Goal: Obtain resource: Obtain resource

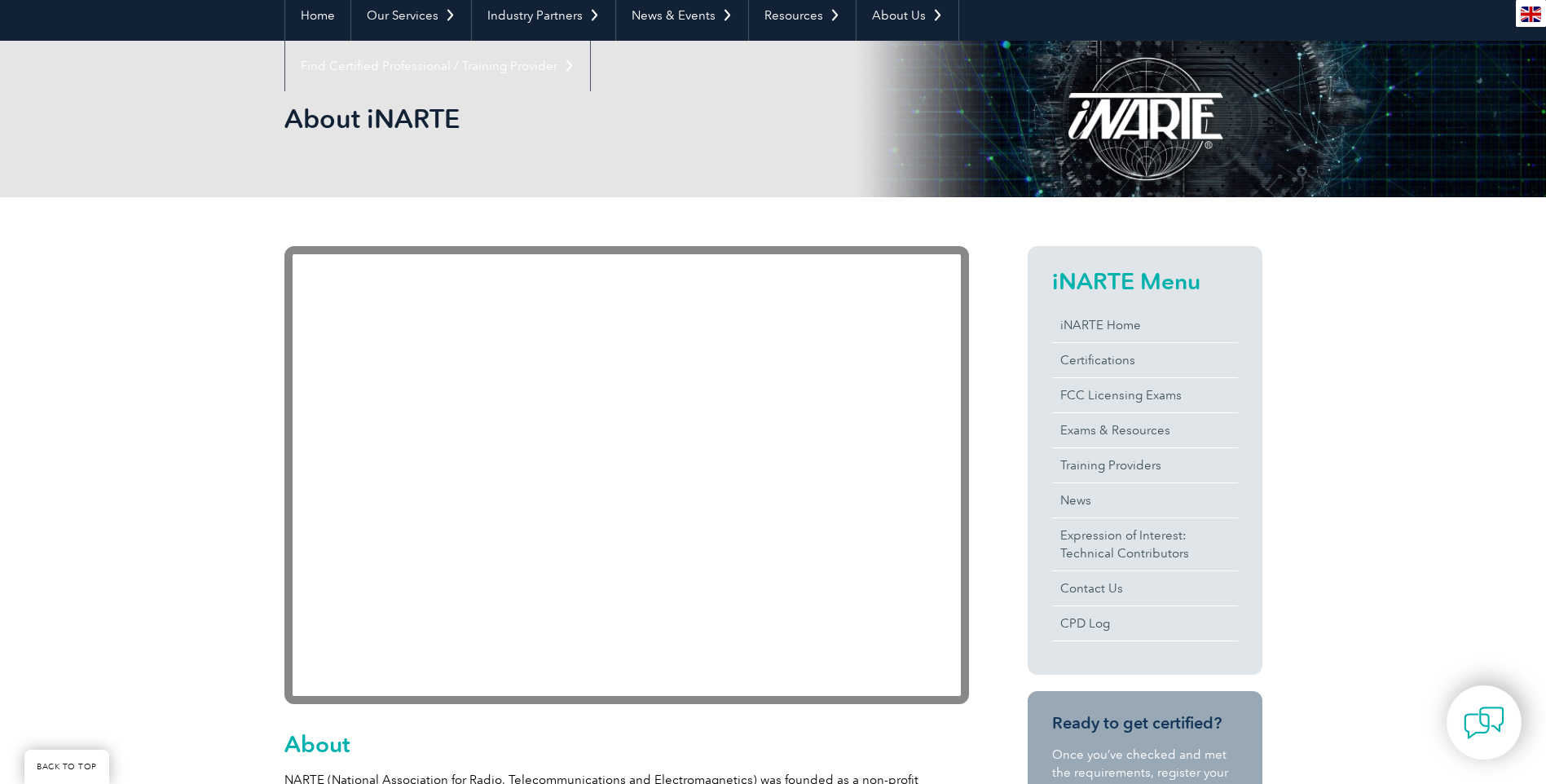
scroll to position [244, 0]
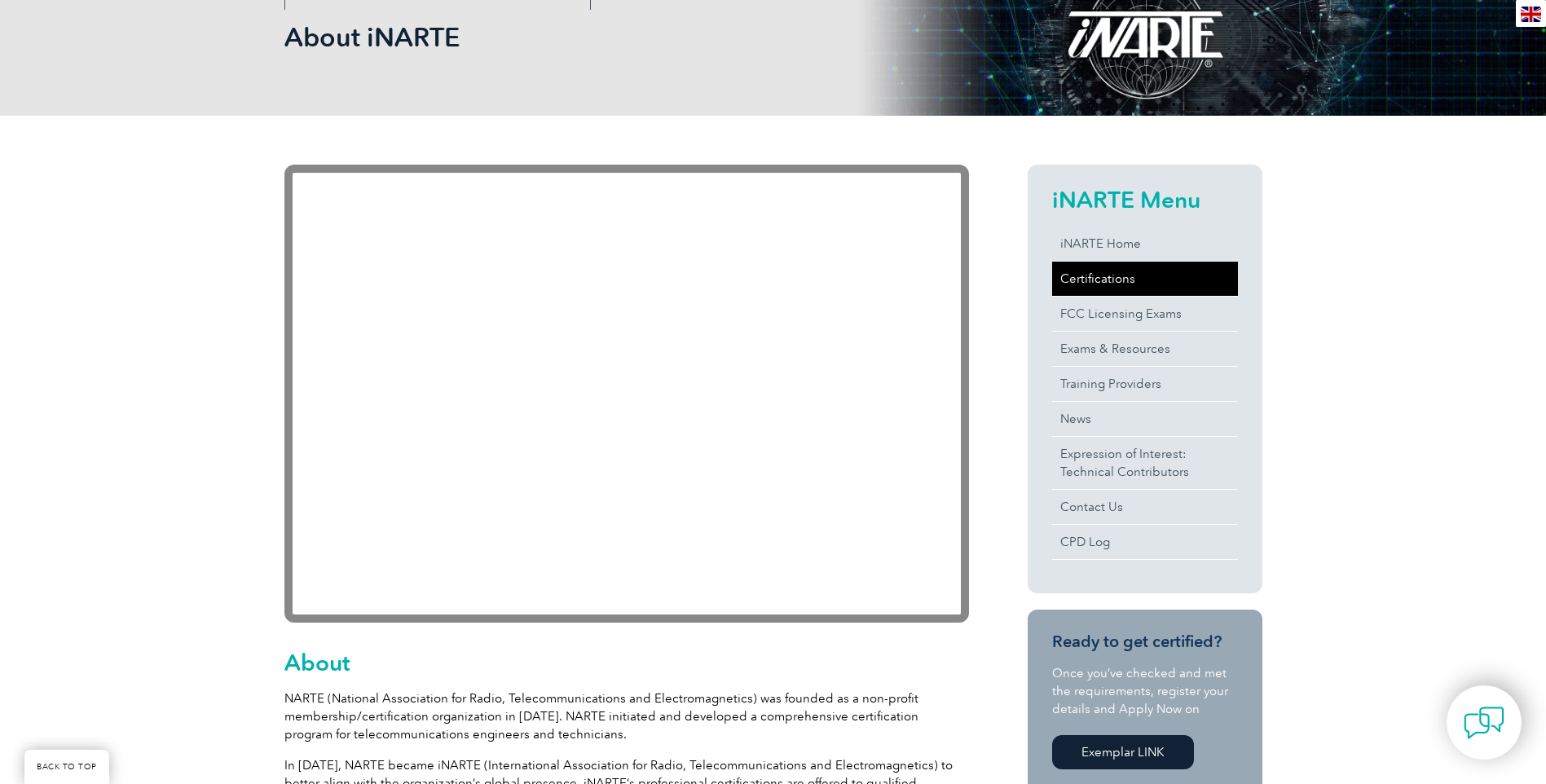
click at [1107, 272] on link "Certifications" at bounding box center [1145, 278] width 186 height 34
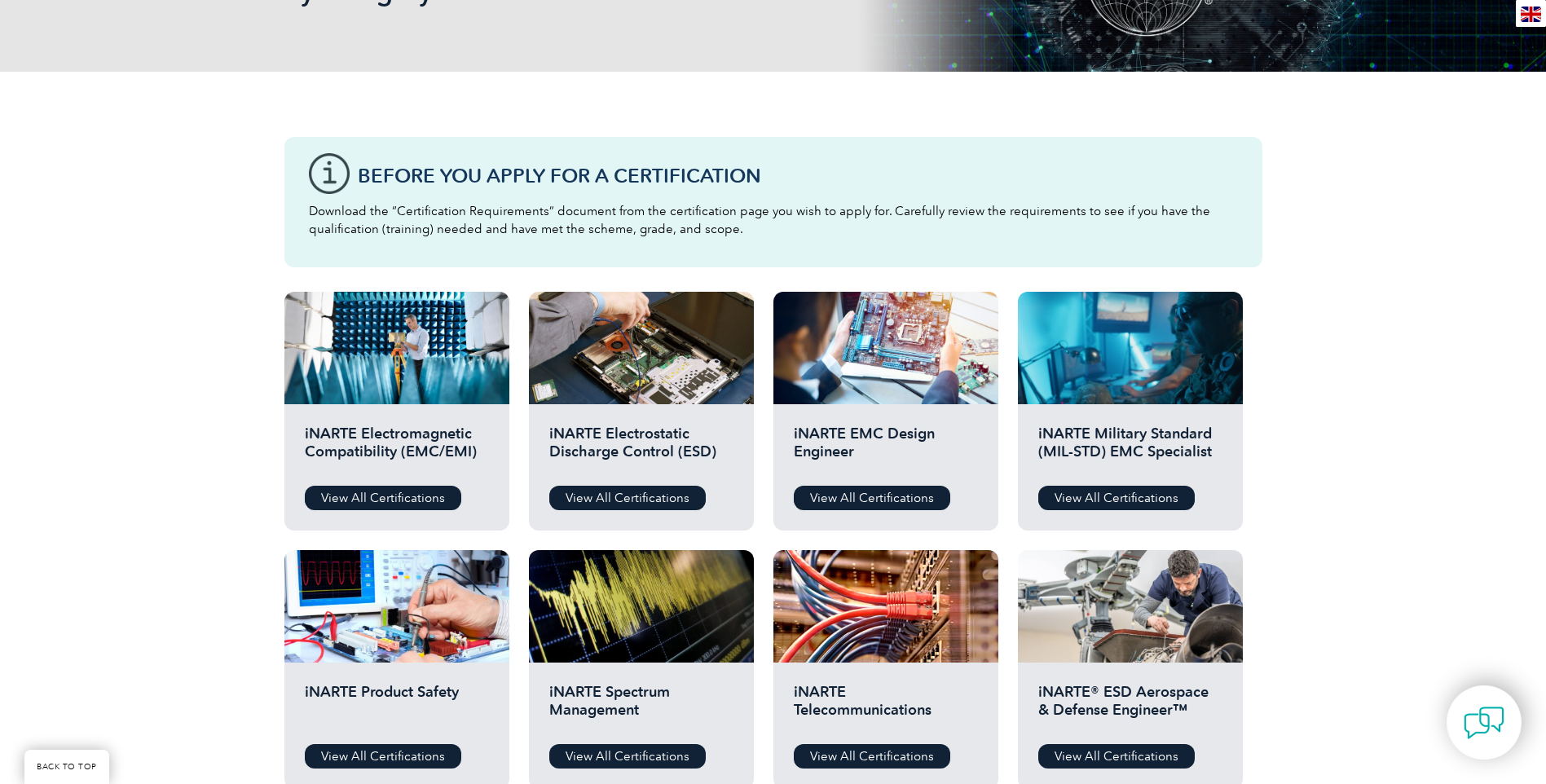
scroll to position [407, 0]
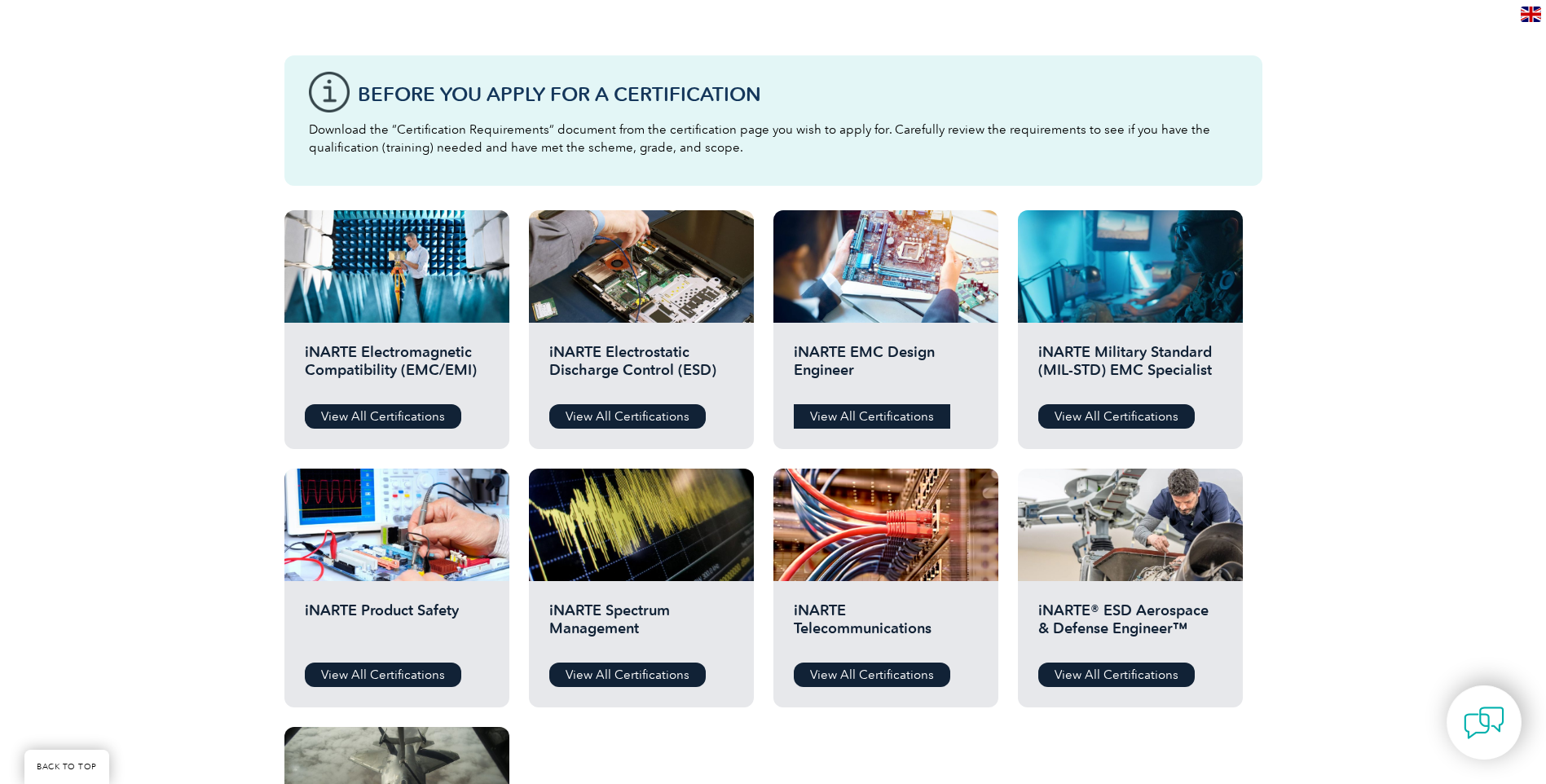
click at [889, 418] on link "View All Certifications" at bounding box center [872, 416] width 156 height 25
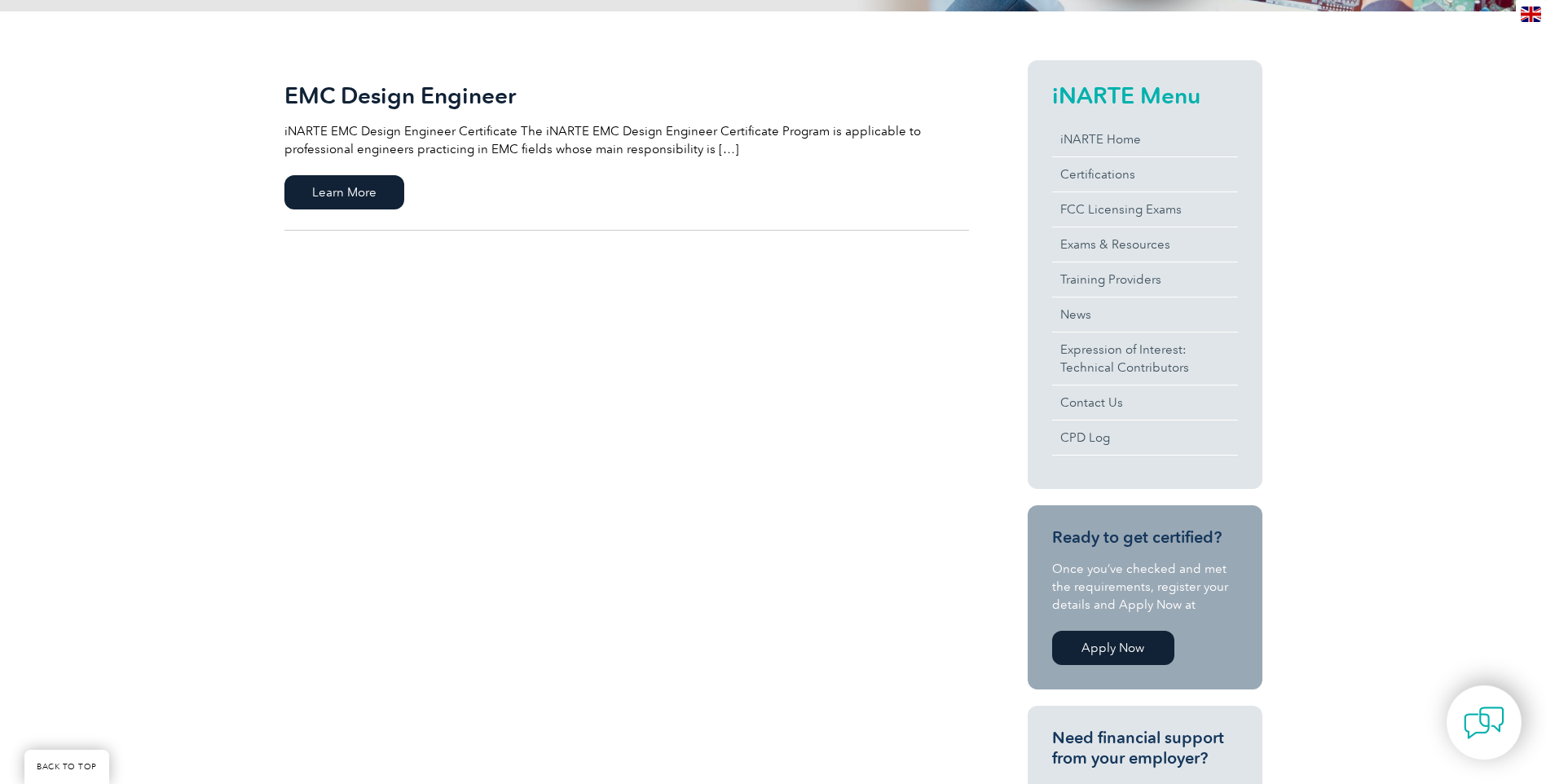
scroll to position [326, 0]
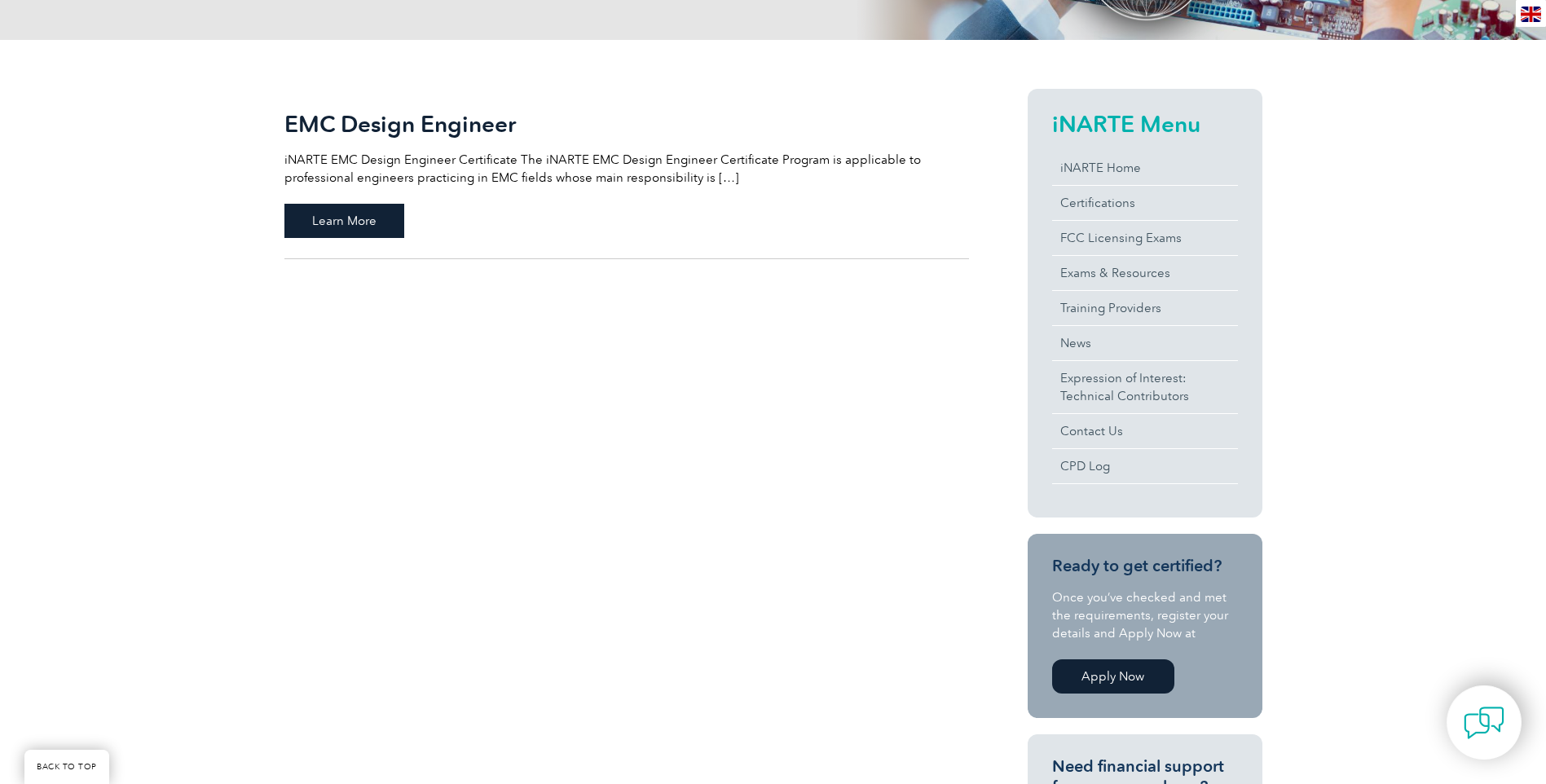
click at [353, 216] on span "Learn More" at bounding box center [344, 221] width 120 height 34
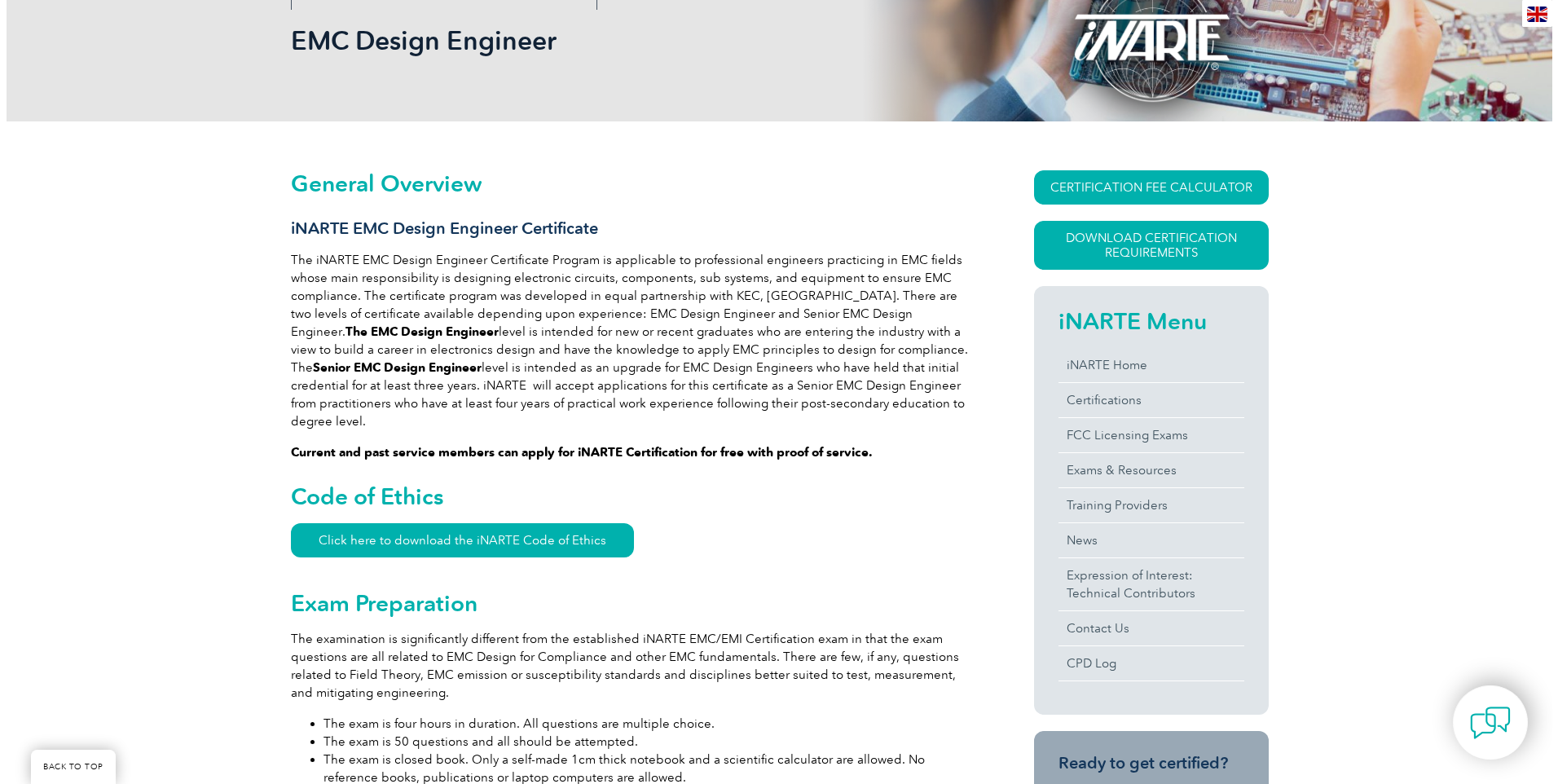
scroll to position [326, 0]
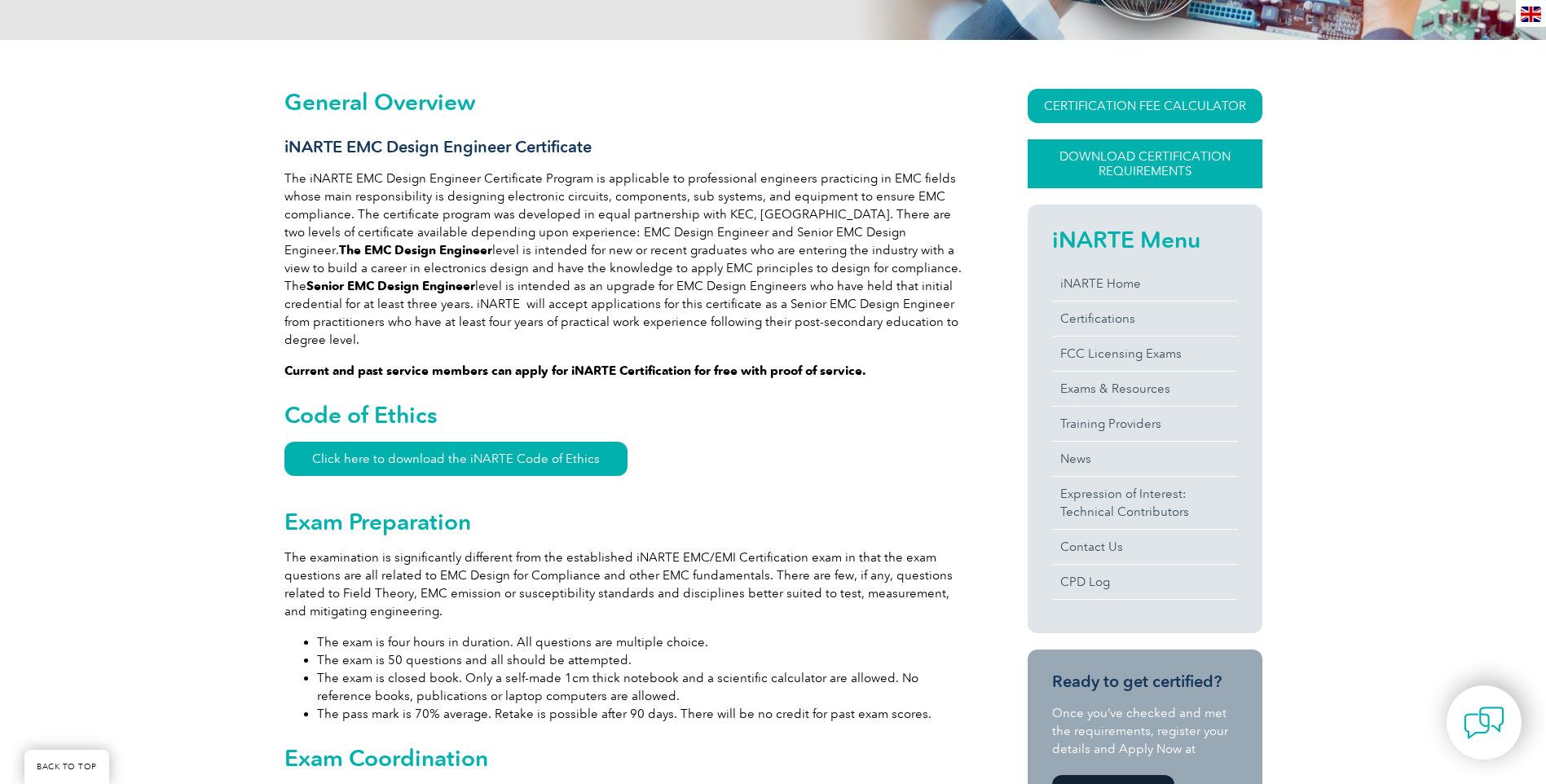
click at [1155, 167] on link "Download Certification Requirements" at bounding box center [1145, 164] width 235 height 49
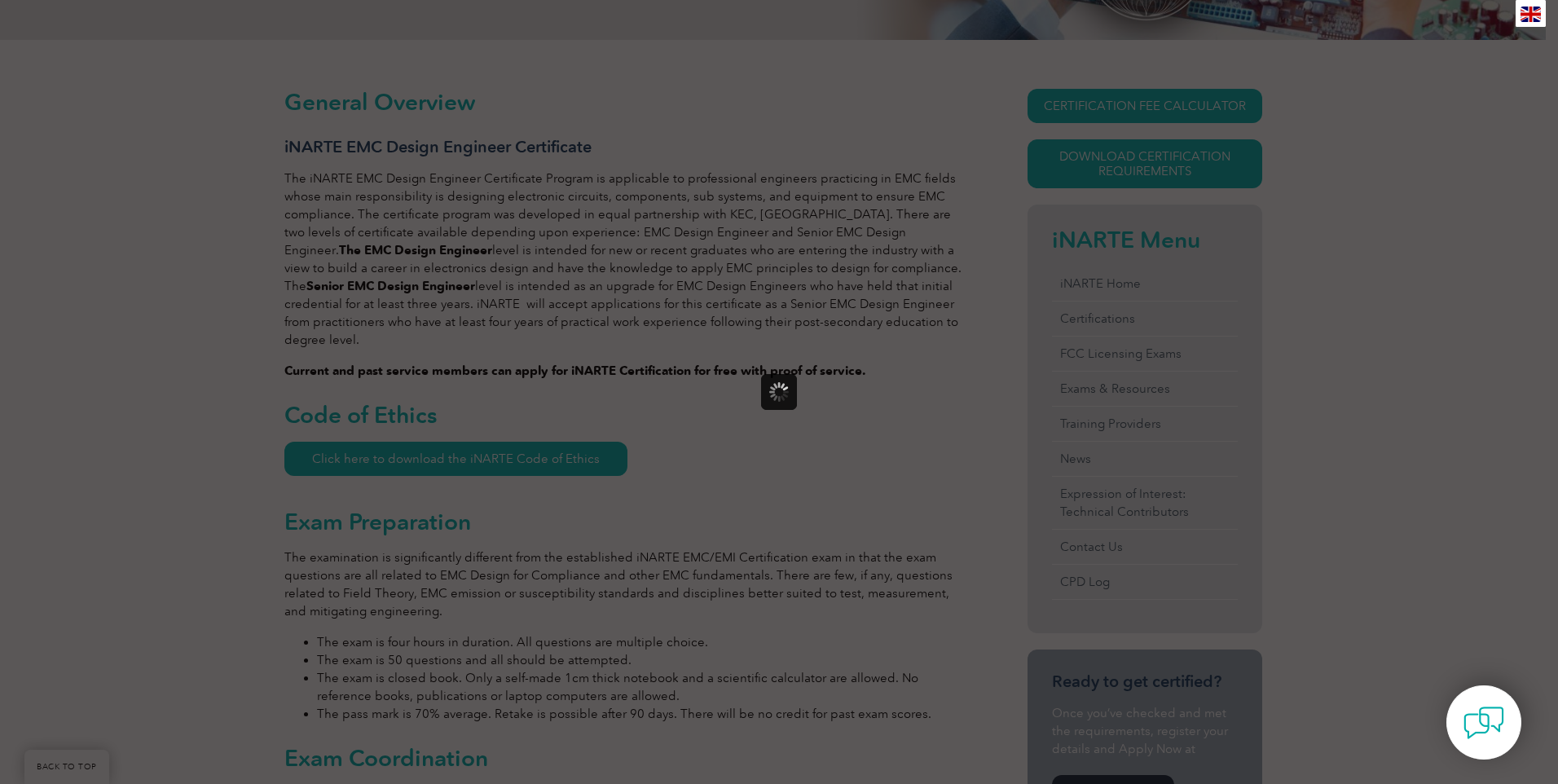
scroll to position [0, 0]
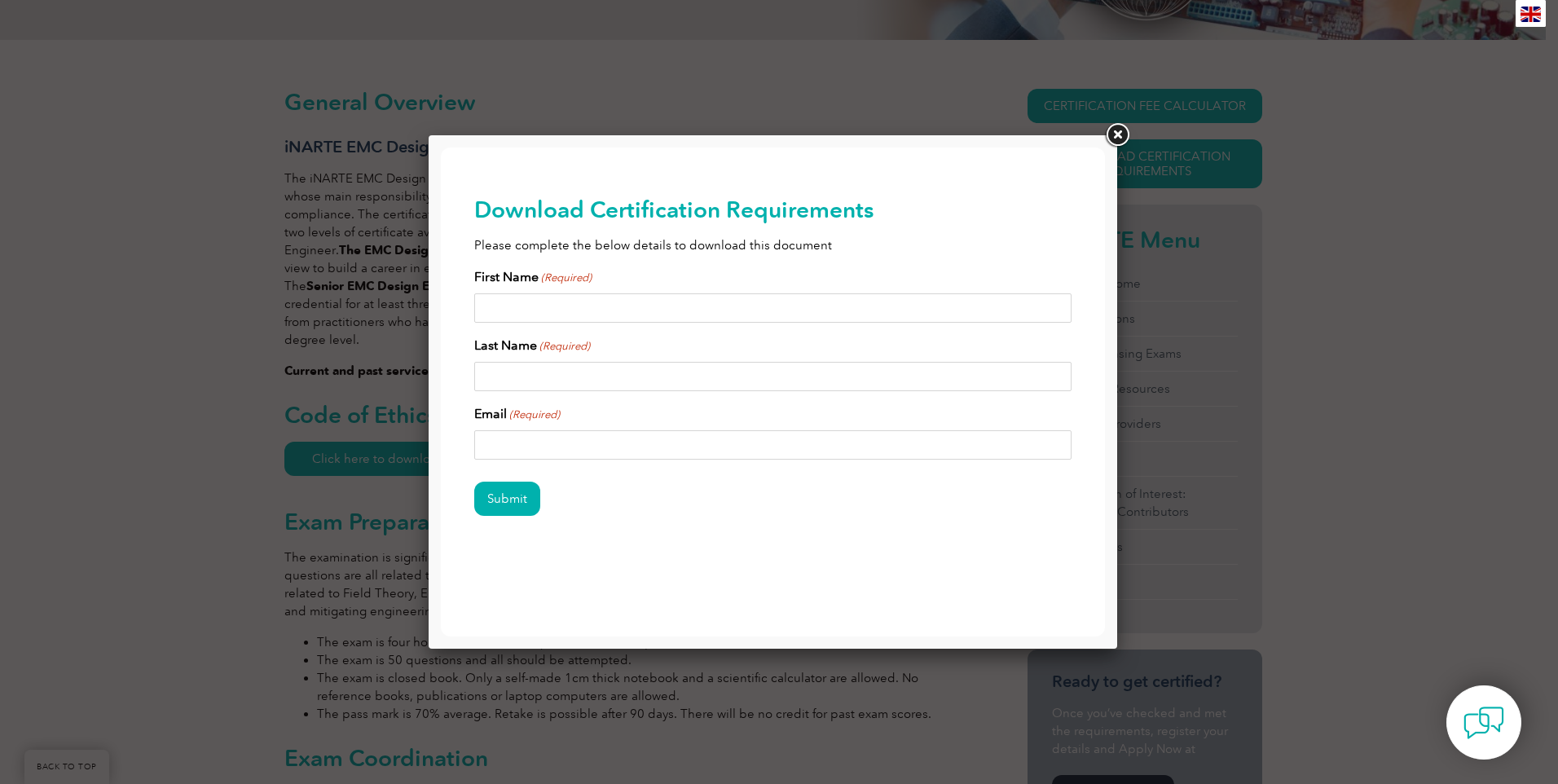
click at [624, 306] on input "First Name (Required)" at bounding box center [773, 308] width 598 height 30
type input "josh"
type input "culpepper"
type input "J"
type input "josh"
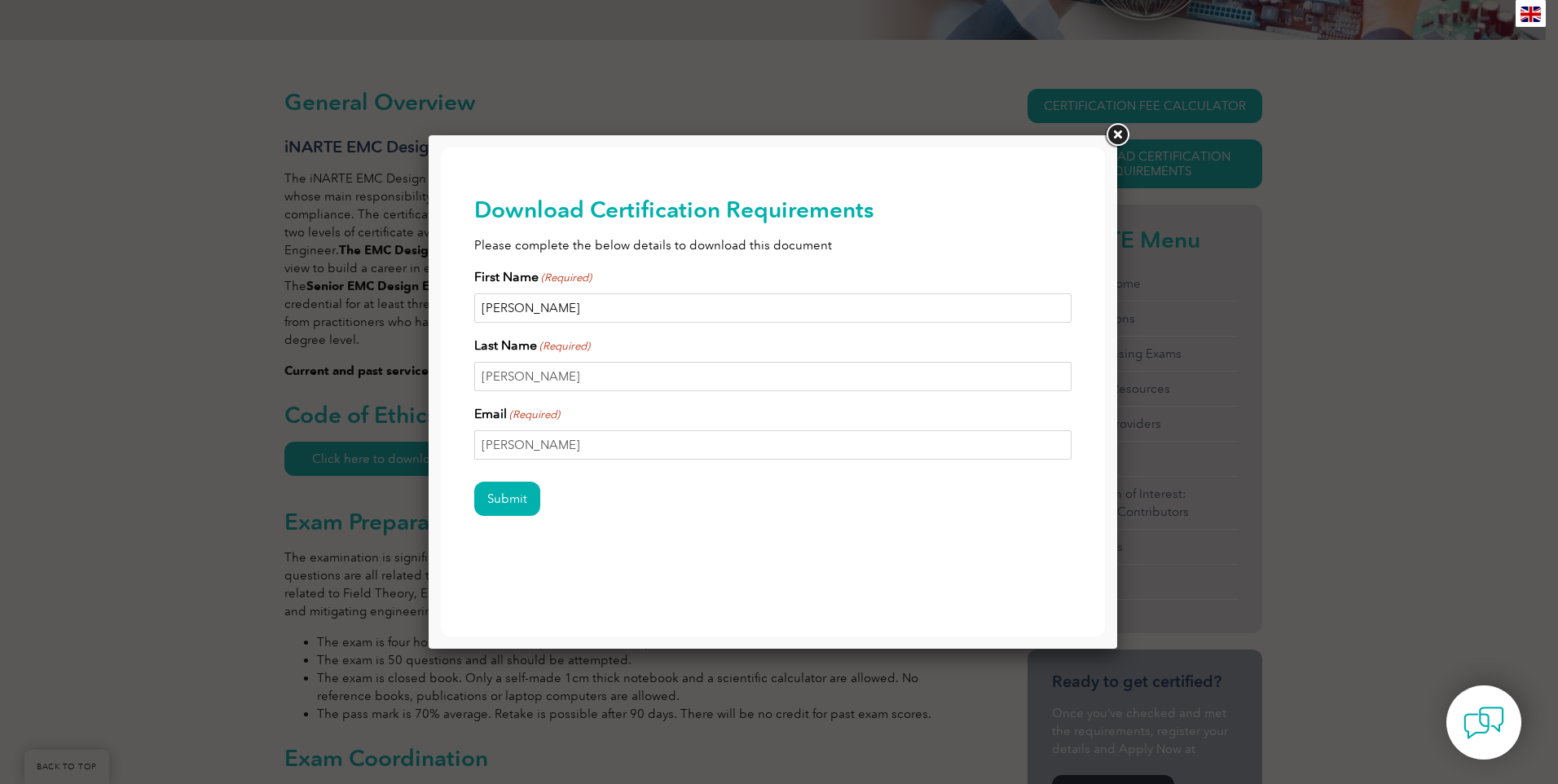
type input "Josh"
type input "Culpepper"
type input "josh.culpepper@biomerieux.com"
click at [474, 482] on input "Submit" at bounding box center [507, 499] width 66 height 34
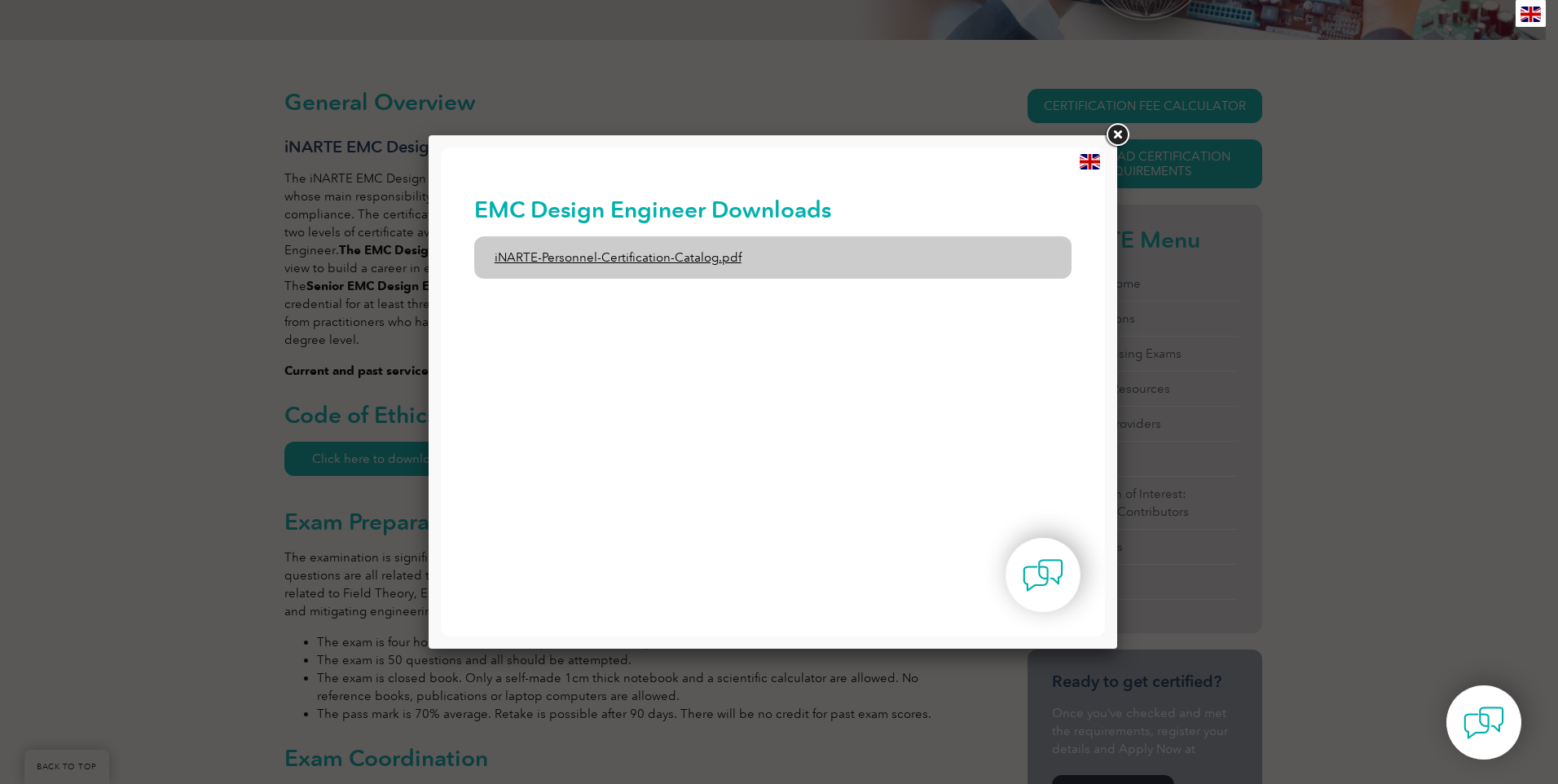
click at [714, 258] on link "iNARTE-Personnel-Certification-Catalog.pdf" at bounding box center [773, 258] width 598 height 42
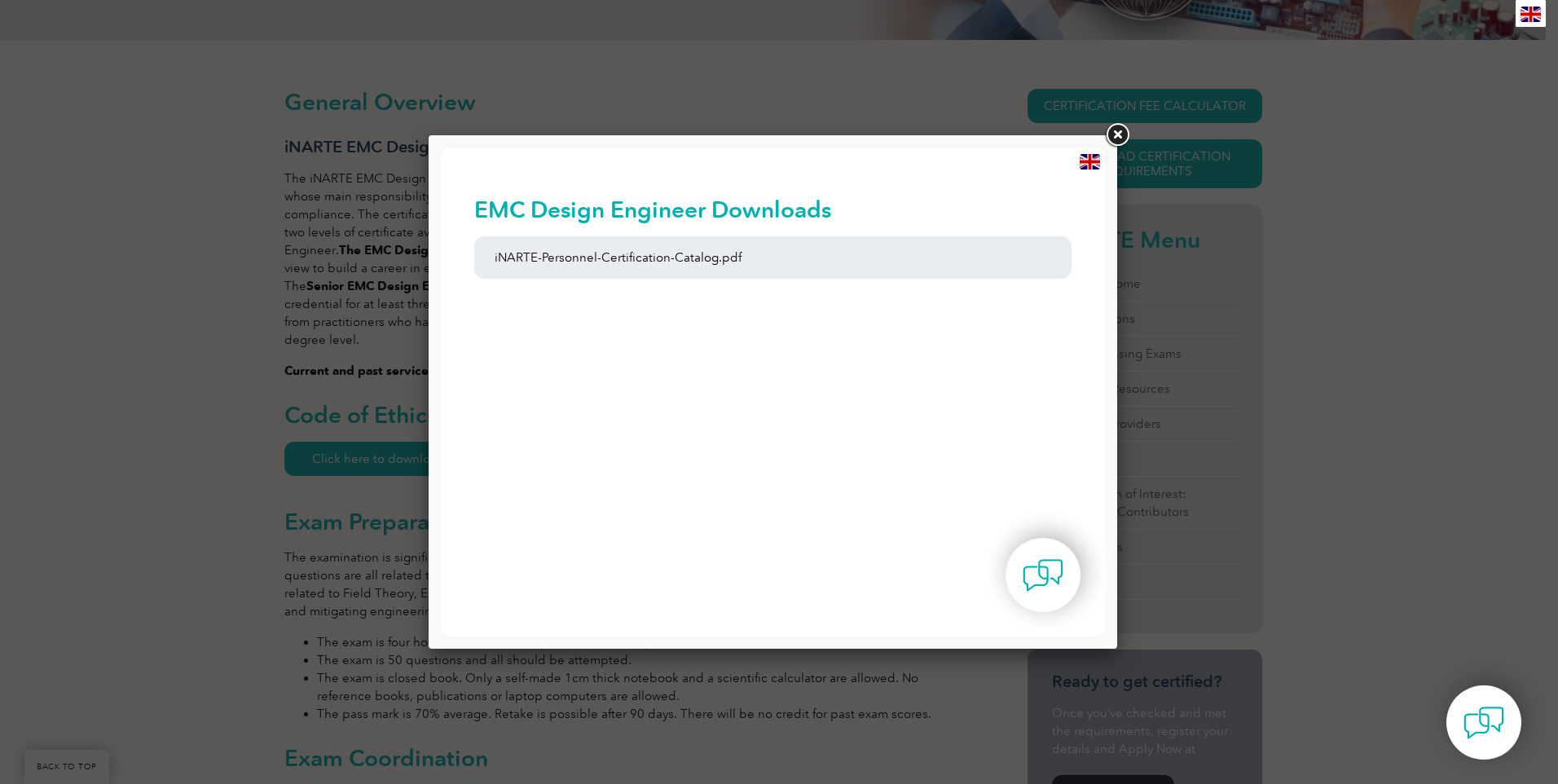
click at [1117, 131] on link at bounding box center [1118, 135] width 30 height 30
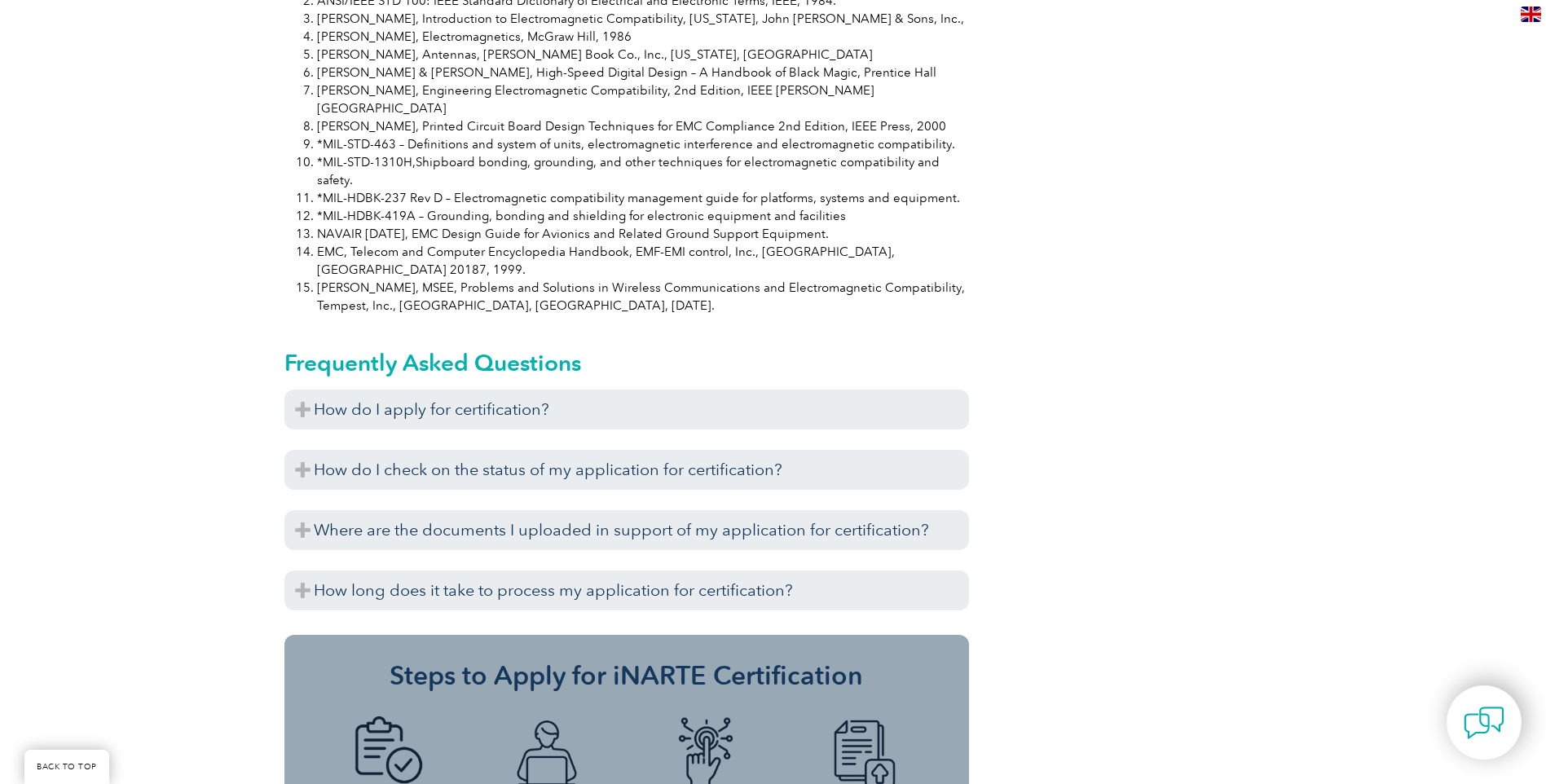
scroll to position [1548, 0]
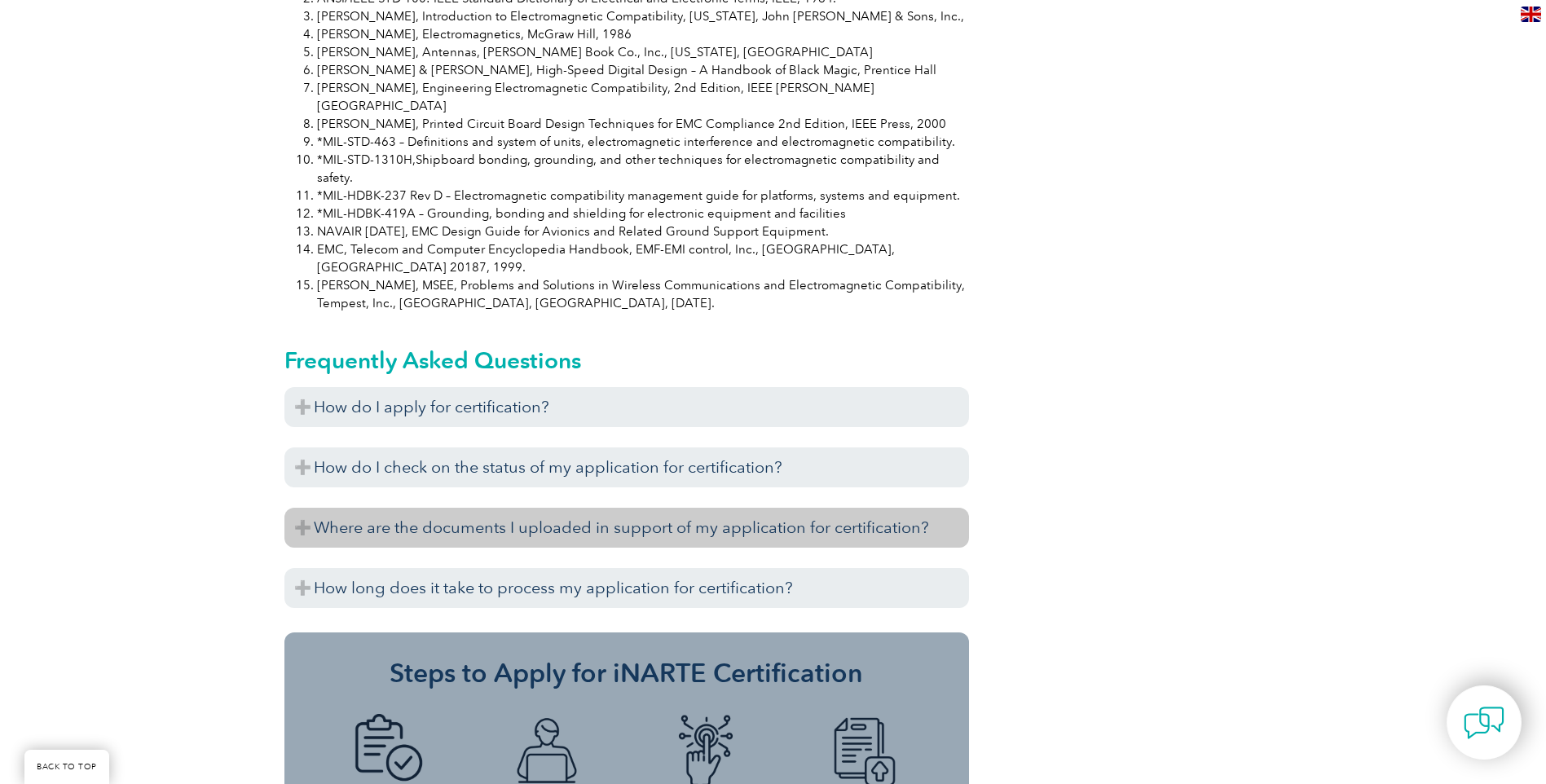
click at [741, 507] on h3 "Where are the documents I uploaded in support of my application for certificati…" at bounding box center [626, 527] width 685 height 40
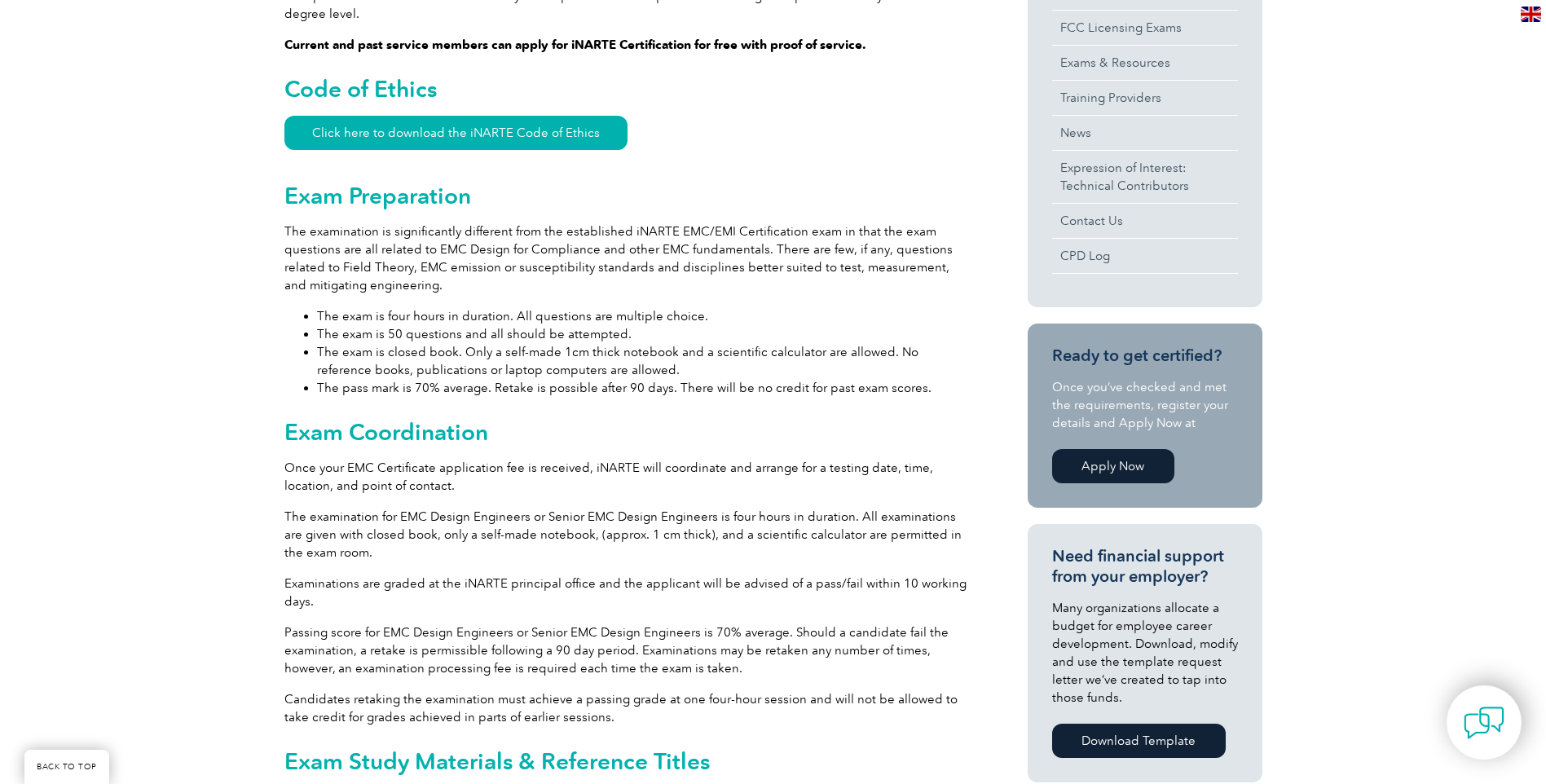
scroll to position [570, 0]
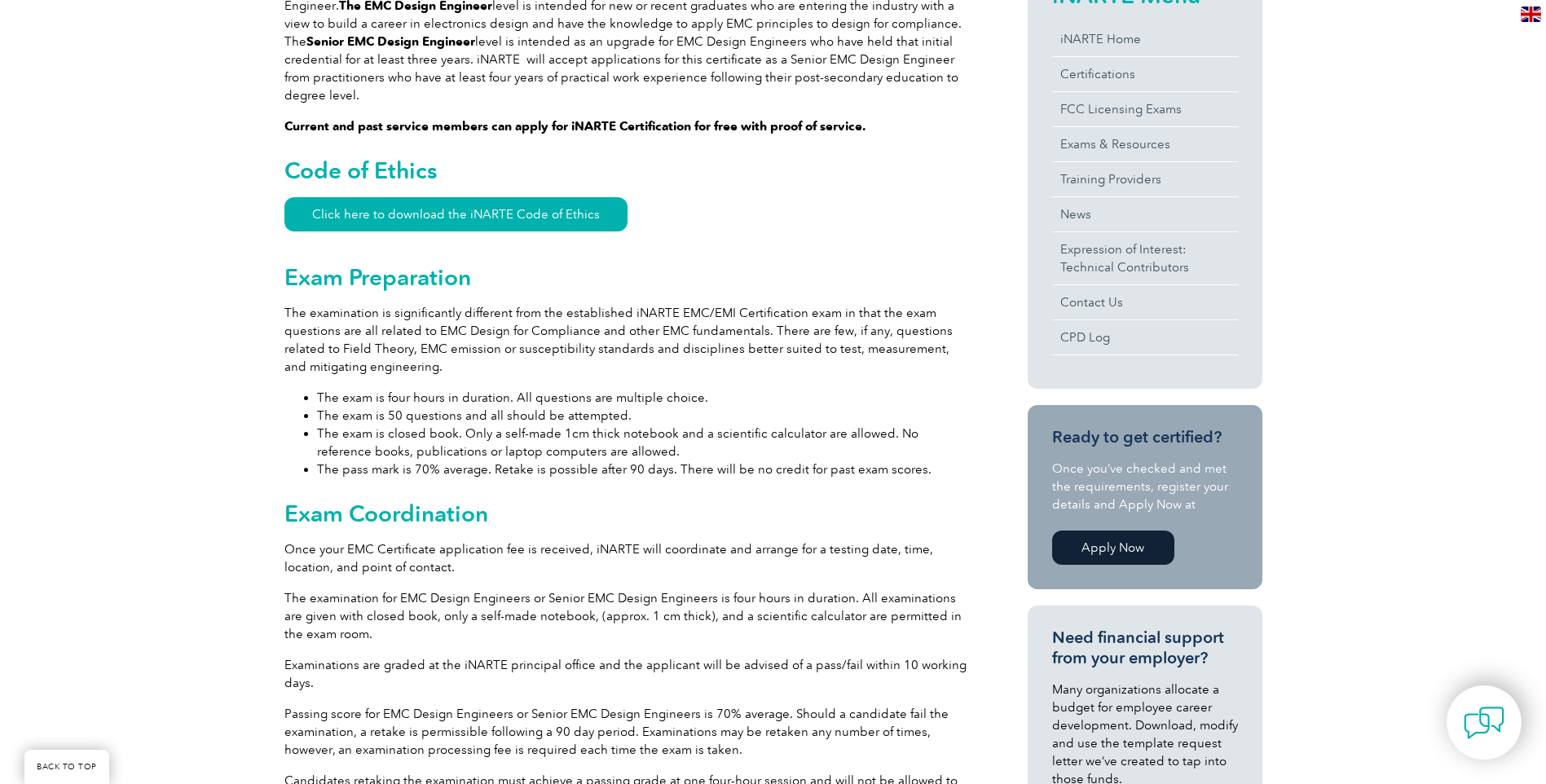
click at [1103, 550] on link "Apply Now" at bounding box center [1113, 547] width 122 height 34
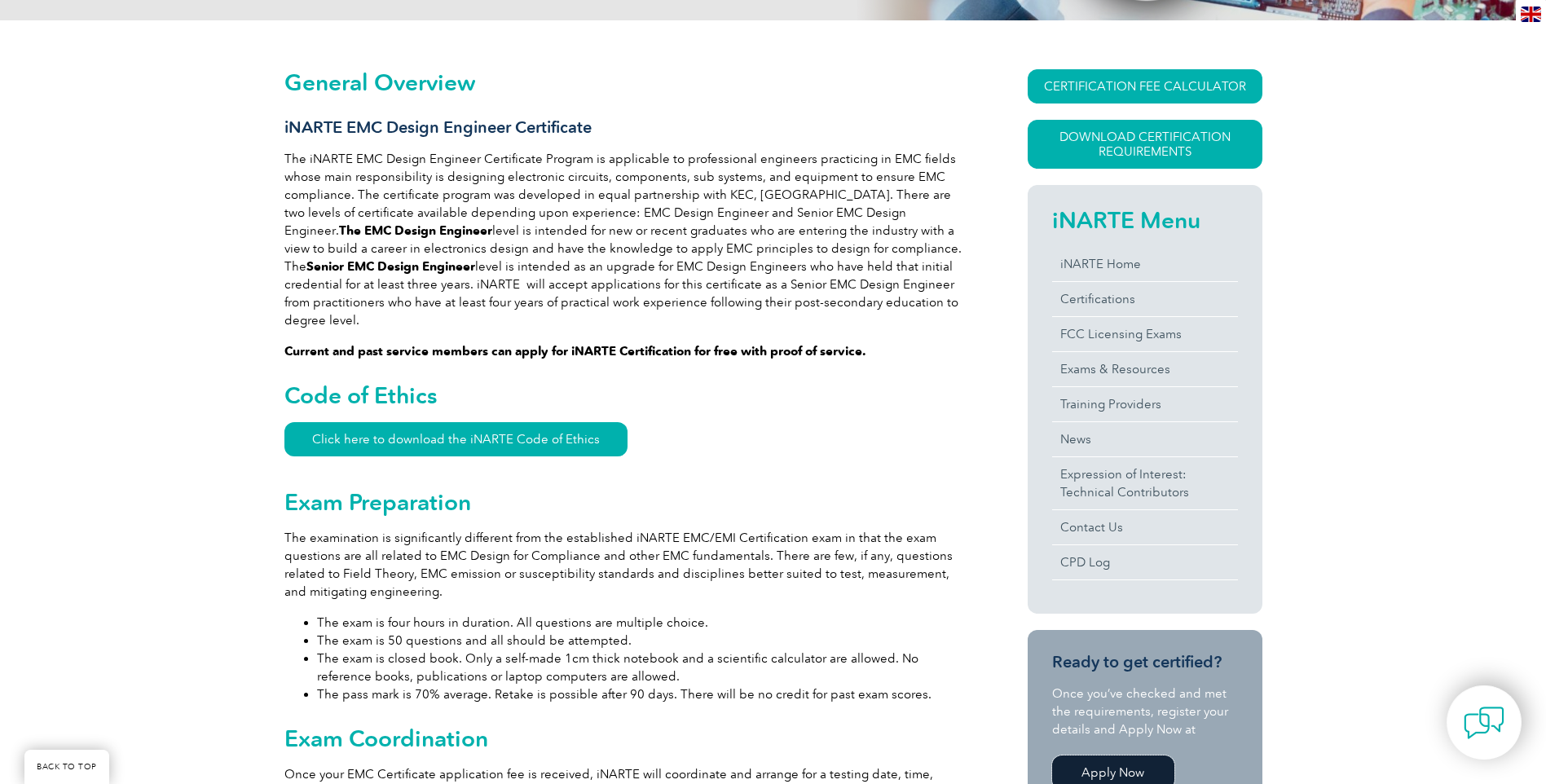
scroll to position [326, 0]
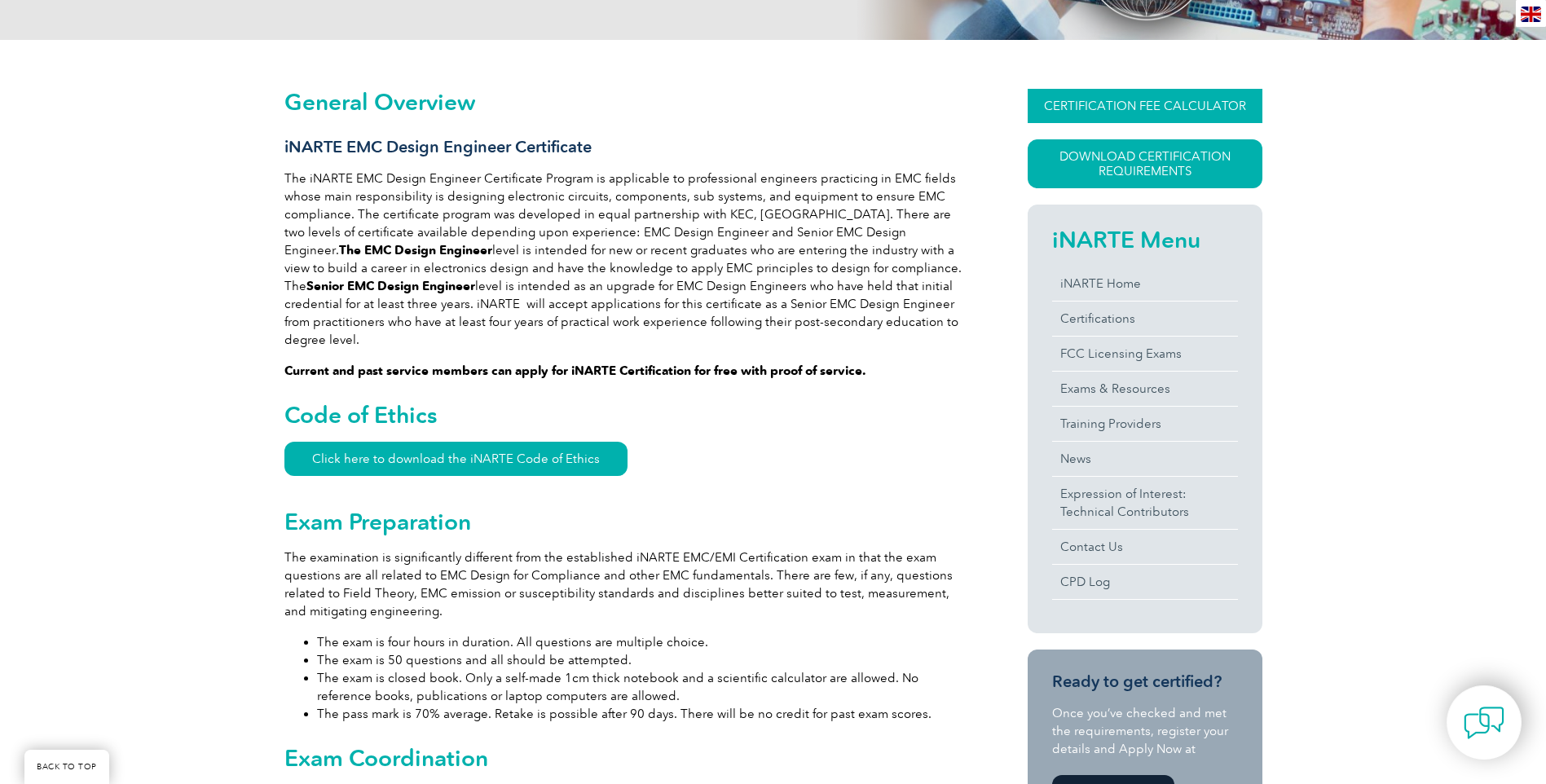
click at [1101, 105] on link "CERTIFICATION FEE CALCULATOR" at bounding box center [1145, 106] width 235 height 34
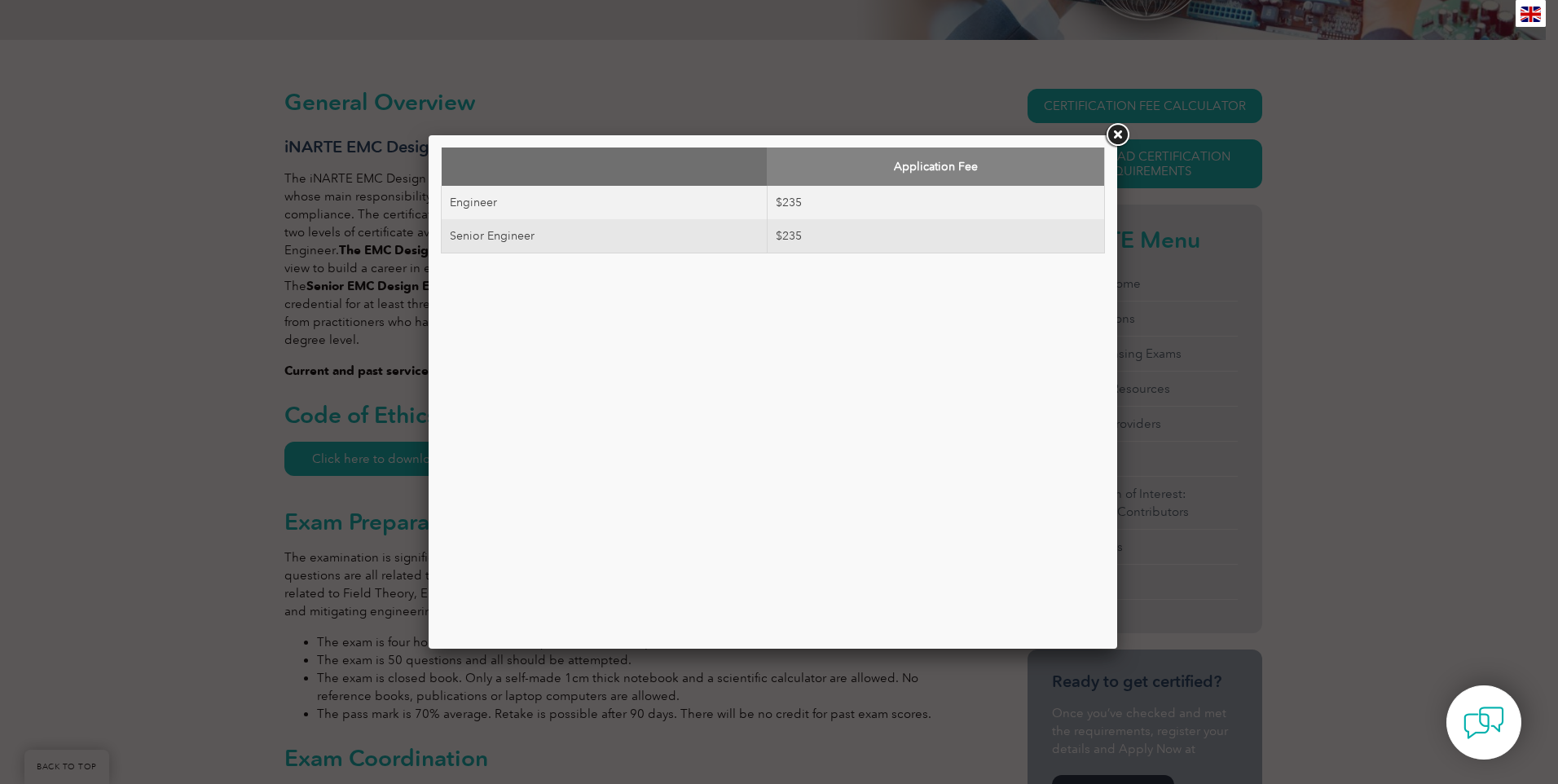
click at [1116, 132] on link at bounding box center [1118, 135] width 30 height 30
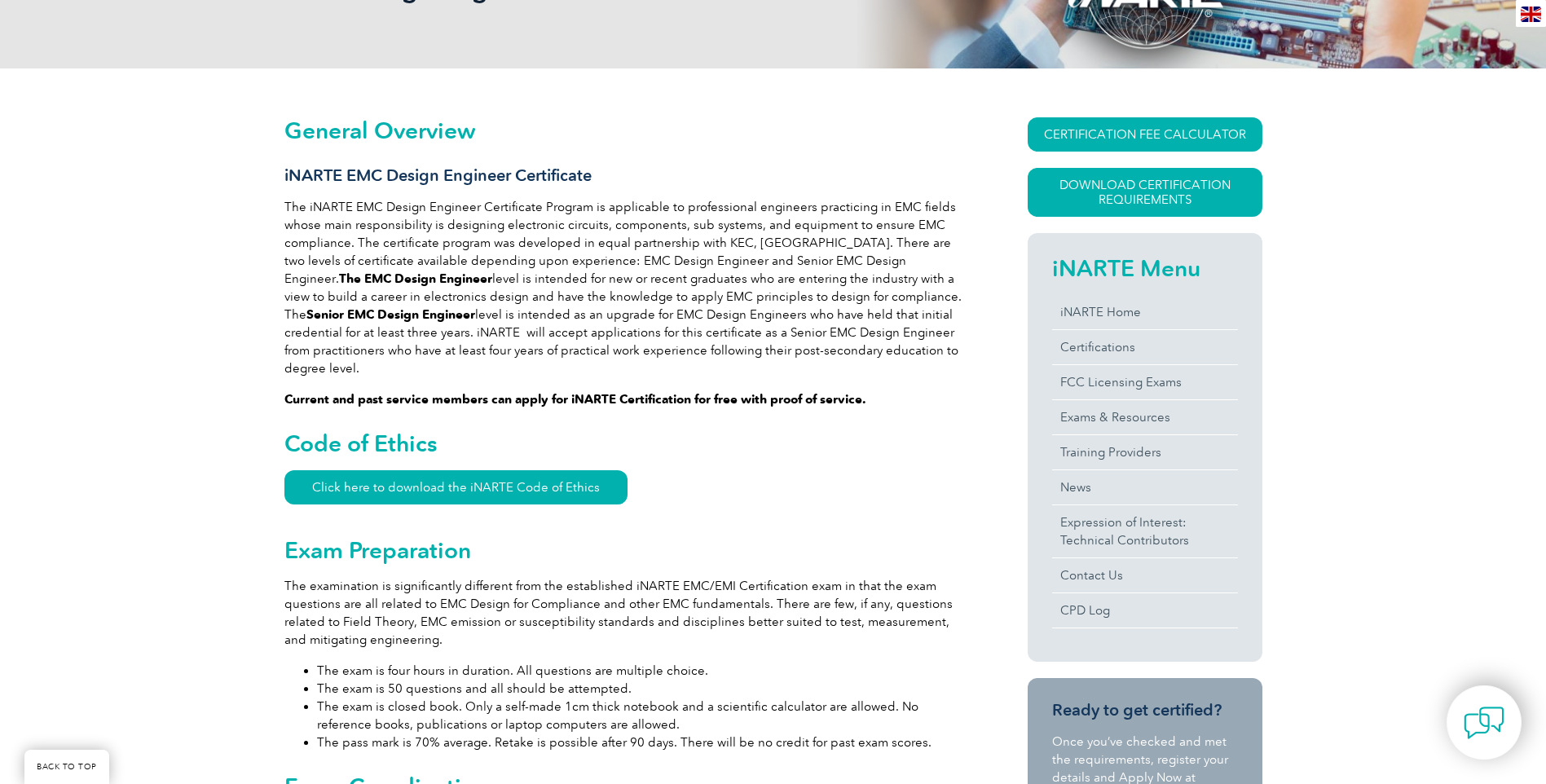
scroll to position [244, 0]
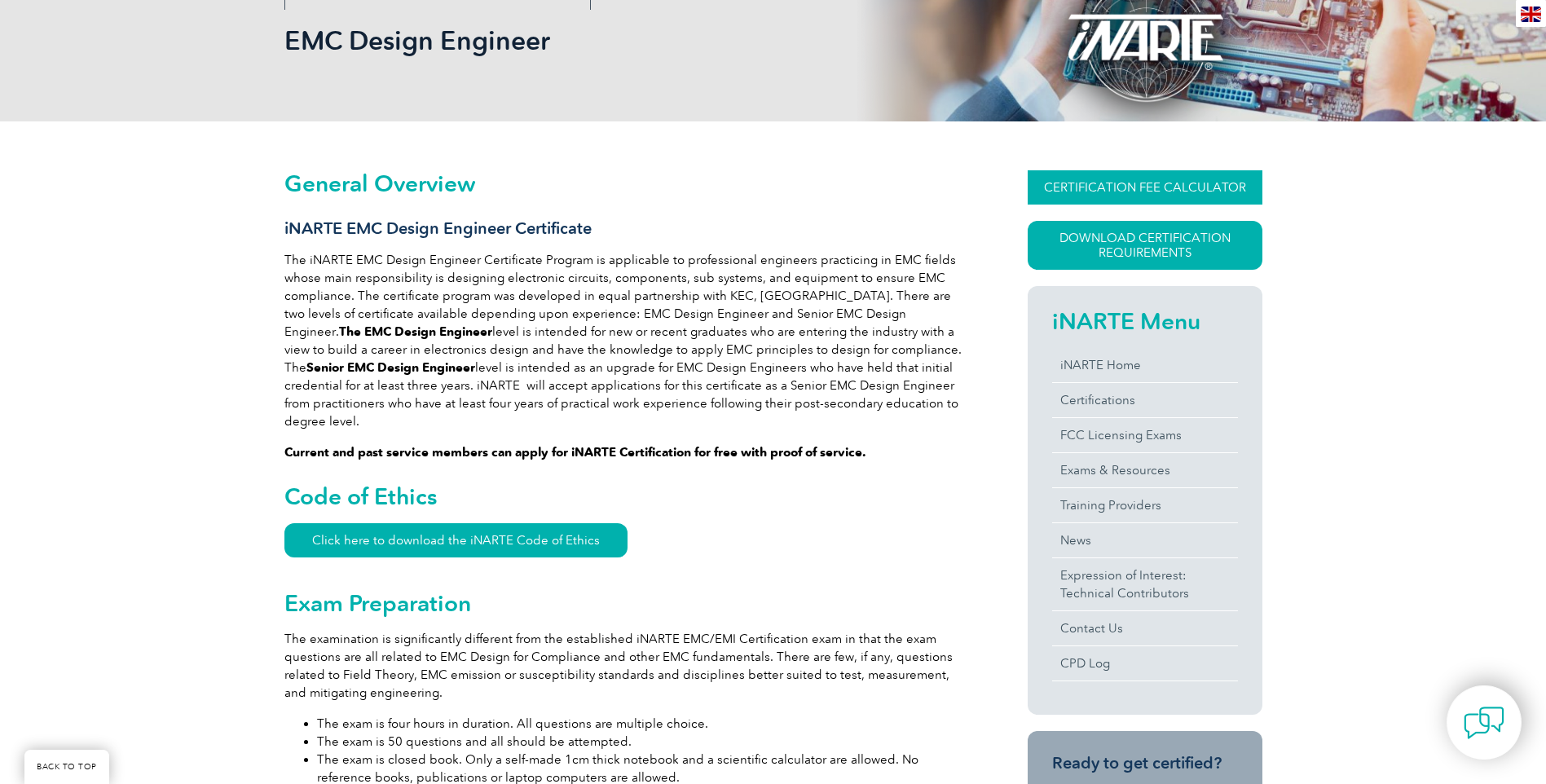
click at [1140, 179] on link "CERTIFICATION FEE CALCULATOR" at bounding box center [1145, 188] width 235 height 34
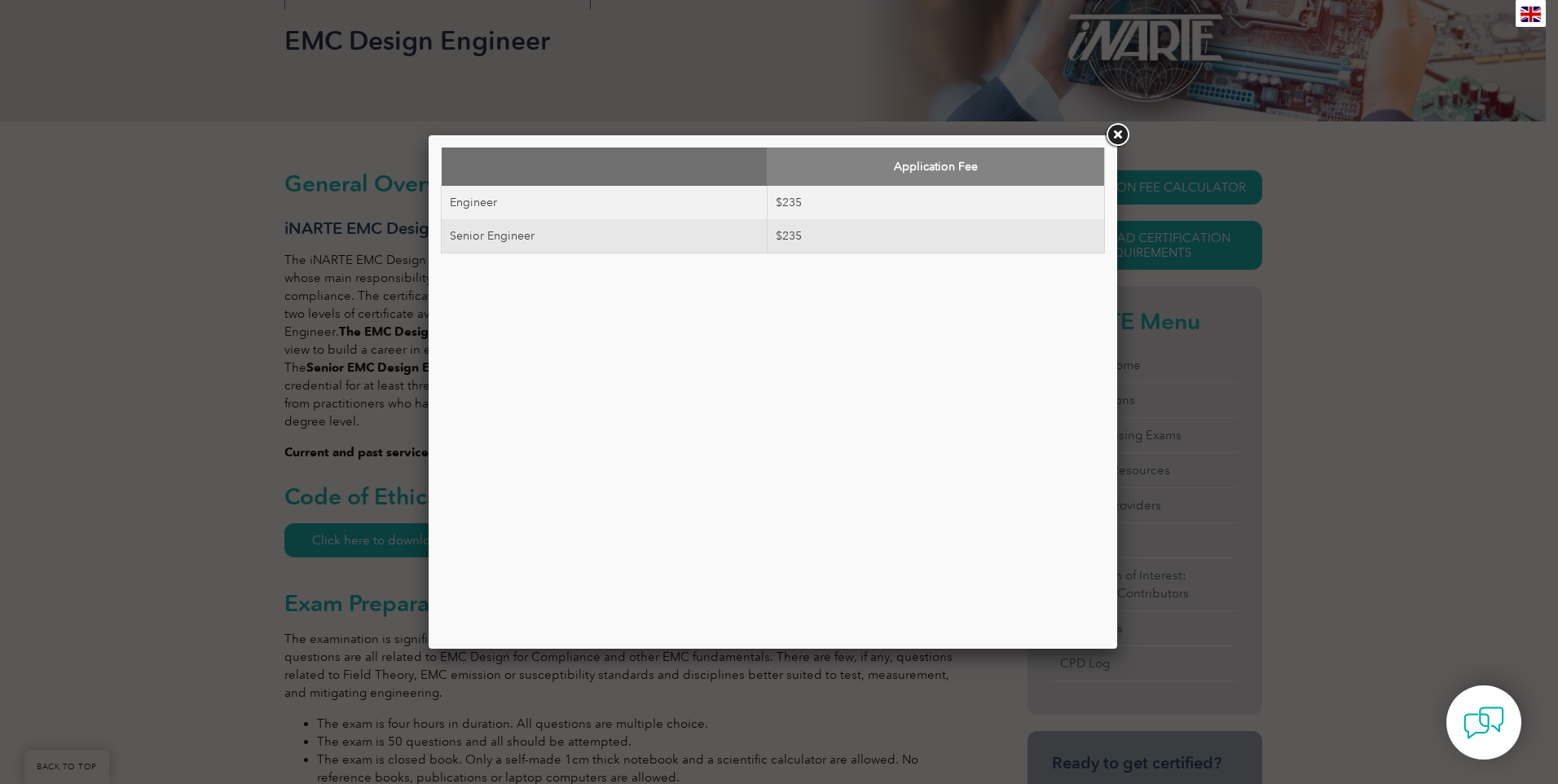
click at [1118, 131] on link at bounding box center [1118, 135] width 30 height 30
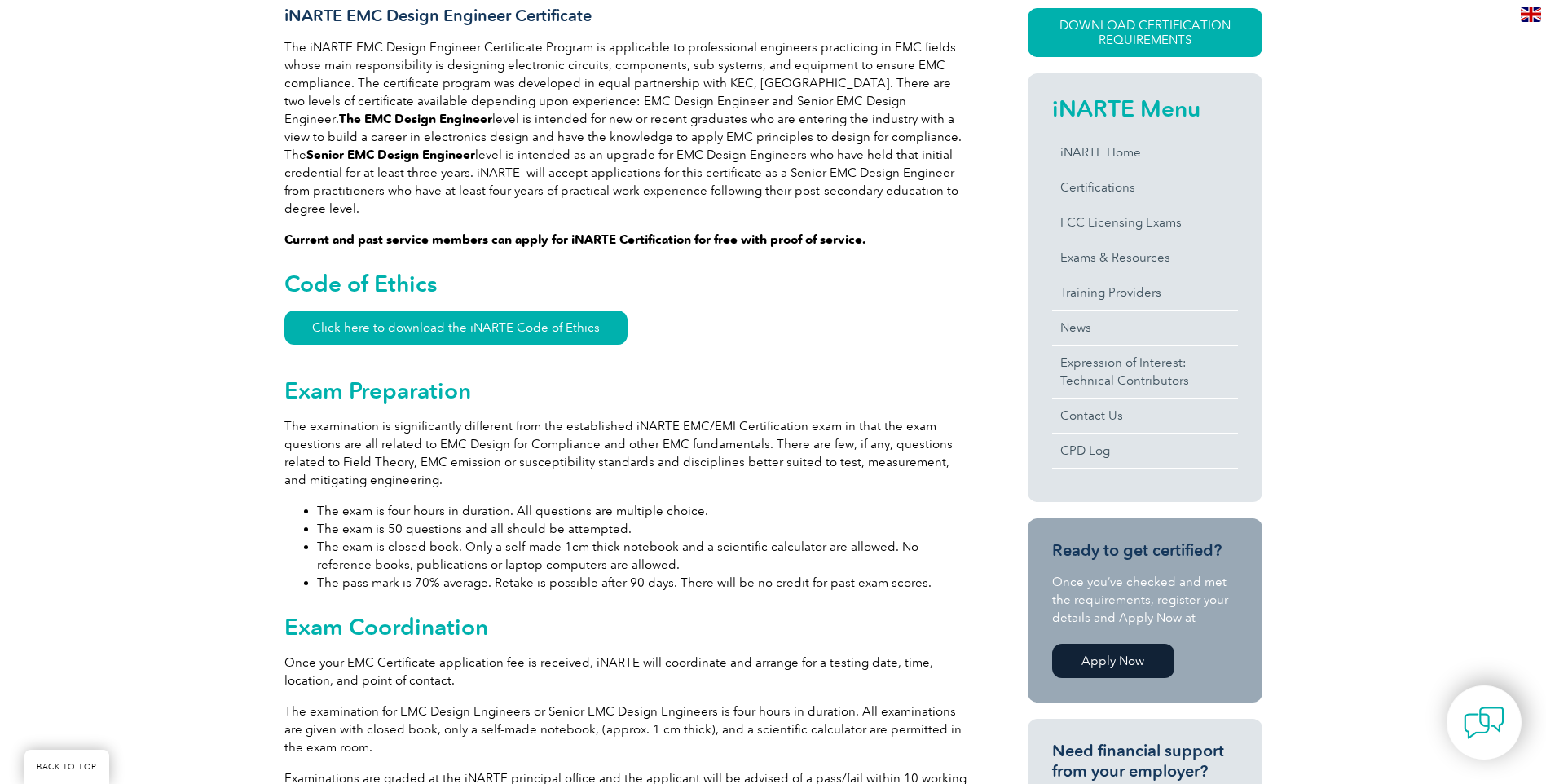
scroll to position [489, 0]
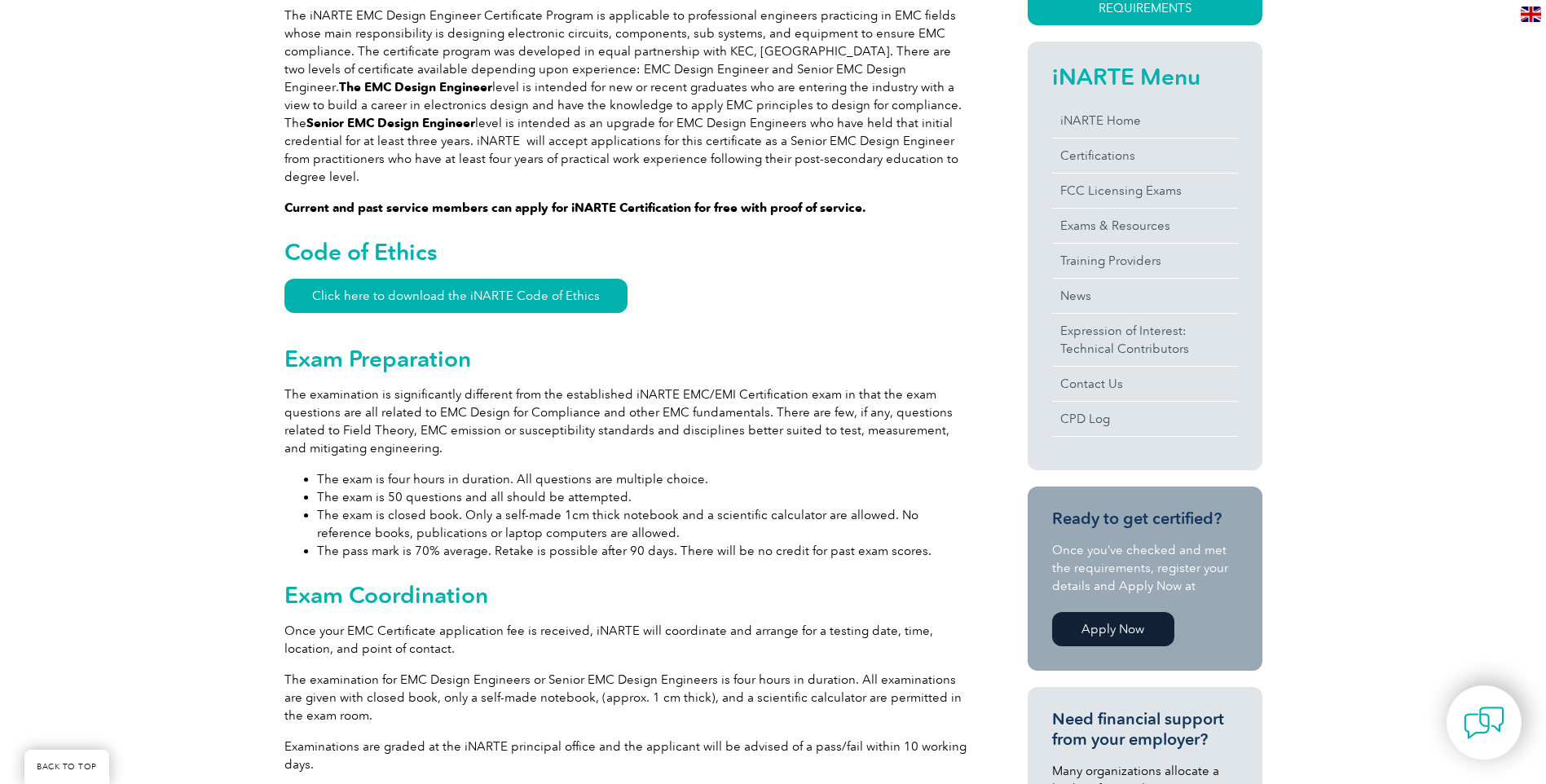
click at [1133, 627] on link "Apply Now" at bounding box center [1113, 629] width 122 height 34
